Goal: Task Accomplishment & Management: Use online tool/utility

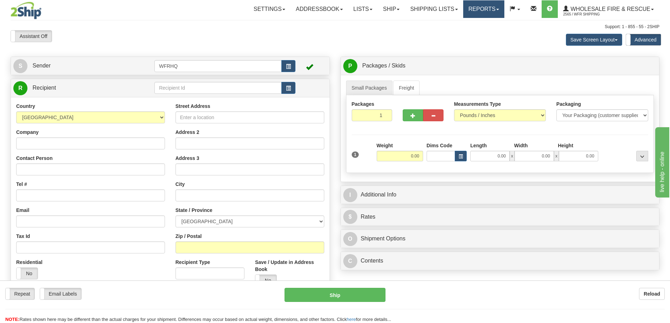
click at [474, 8] on link "Reports" at bounding box center [483, 9] width 41 height 18
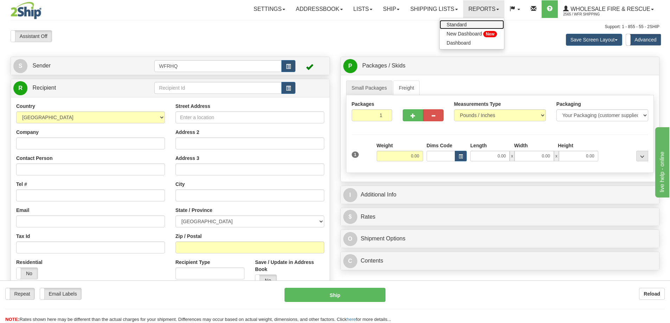
click at [452, 25] on span "Standard" at bounding box center [457, 25] width 20 height 6
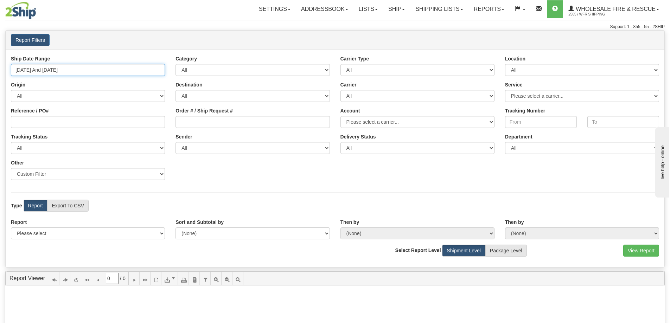
click at [46, 67] on input "[DATE] And [DATE]" at bounding box center [88, 70] width 154 height 12
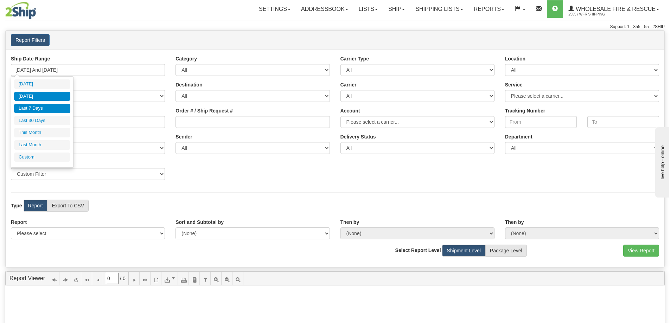
click at [38, 93] on li "[DATE]" at bounding box center [42, 96] width 56 height 9
type input "[DATE] And [DATE]"
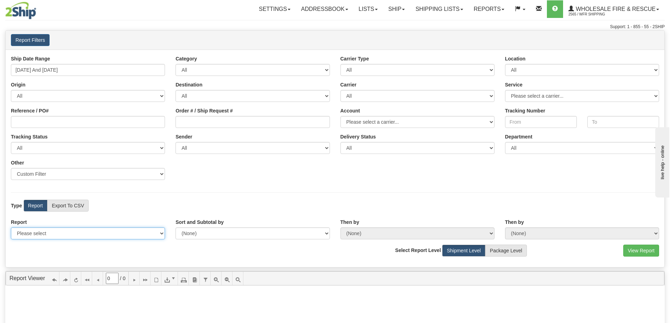
click at [62, 234] on select "Please select 1 Line Shipment Report Address Detail Basic Shipment Overview Can…" at bounding box center [88, 234] width 154 height 12
select select "Users\Full Reference Detail.trdx"
click at [11, 228] on select "Please select 1 Line Shipment Report Address Detail Basic Shipment Overview Can…" at bounding box center [88, 234] width 154 height 12
click at [634, 252] on button "View Report" at bounding box center [641, 251] width 36 height 12
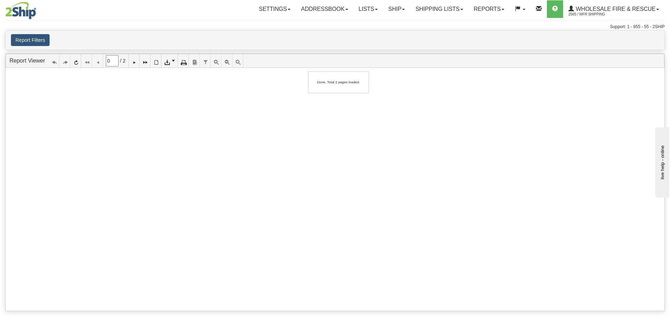
type input "1"
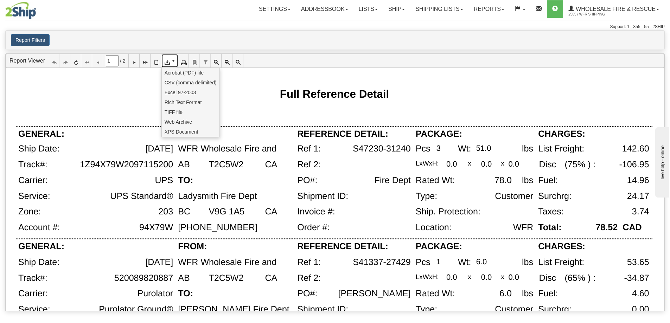
click at [169, 62] on icon at bounding box center [166, 60] width 5 height 5
click at [173, 82] on span "CSV (comma delimited)" at bounding box center [191, 82] width 52 height 7
